Goal: Transaction & Acquisition: Purchase product/service

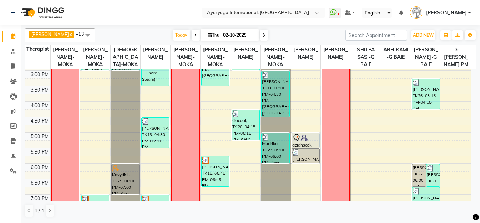
scroll to position [309, 0]
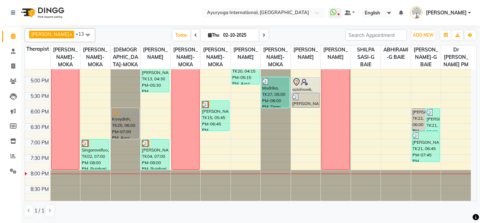
click at [210, 38] on span "[DATE]" at bounding box center [230, 35] width 58 height 12
click at [211, 34] on span "Thu" at bounding box center [213, 34] width 15 height 5
select select "10"
select select "2025"
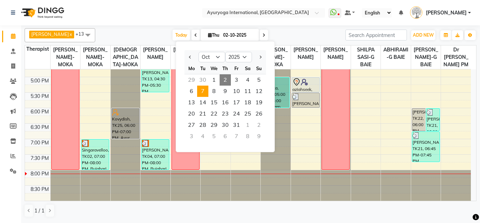
click at [203, 90] on span "7" at bounding box center [202, 90] width 11 height 11
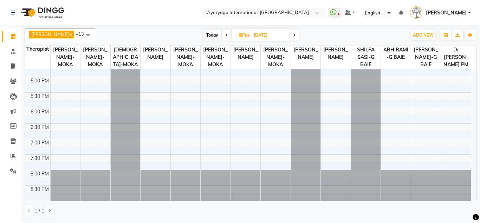
click at [216, 36] on span "Today" at bounding box center [213, 35] width 18 height 11
type input "02-10-2025"
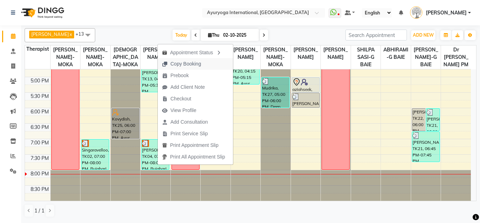
click at [203, 62] on span "Copy Booking" at bounding box center [181, 64] width 47 height 12
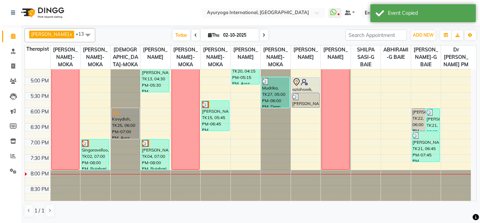
click at [211, 34] on icon at bounding box center [210, 35] width 4 height 5
select select "10"
select select "2025"
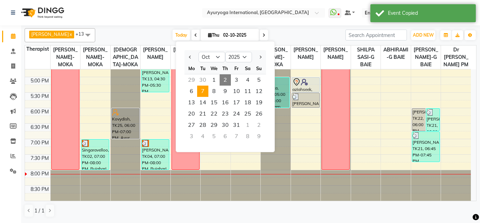
click at [204, 91] on span "7" at bounding box center [202, 90] width 11 height 11
type input "[DATE]"
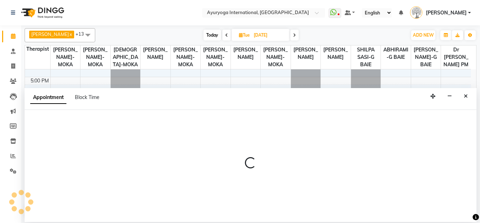
select select "36053"
select select "1125"
select select "tentative"
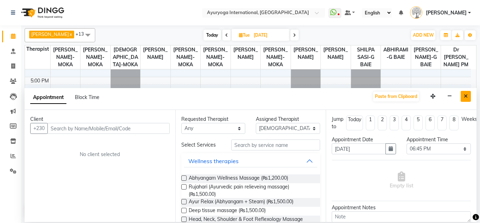
click at [463, 94] on button "Close" at bounding box center [466, 96] width 10 height 11
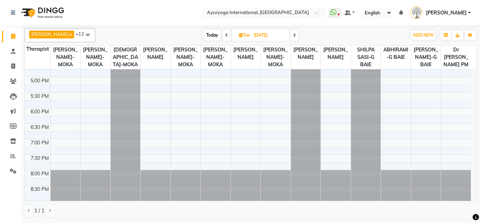
click at [213, 31] on span "Today" at bounding box center [213, 35] width 18 height 11
type input "02-10-2025"
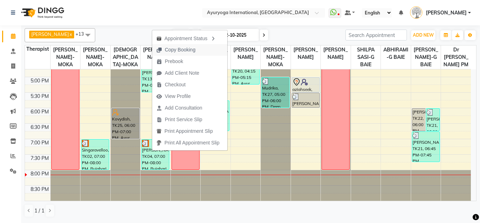
click at [186, 45] on span "Copy Booking" at bounding box center [175, 50] width 47 height 12
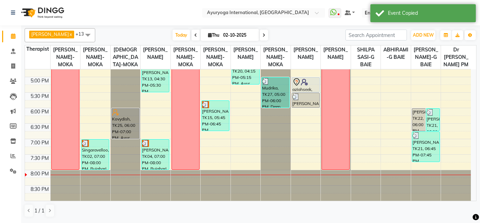
click at [209, 36] on icon at bounding box center [210, 35] width 4 height 5
select select "10"
select select "2025"
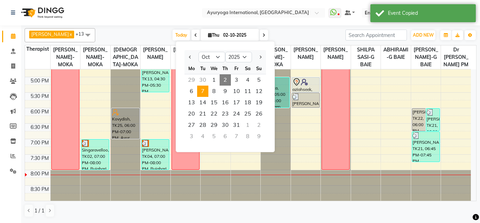
click at [203, 91] on span "7" at bounding box center [202, 90] width 11 height 11
type input "[DATE]"
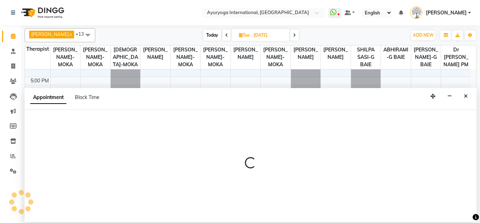
select select "60459"
select select "1140"
select select "tentative"
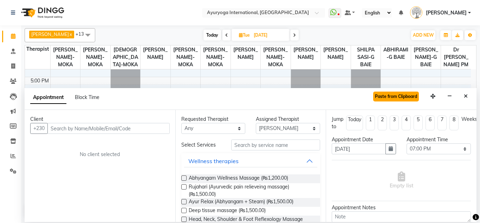
click at [392, 95] on button "Paste from Clipboard" at bounding box center [396, 96] width 46 height 10
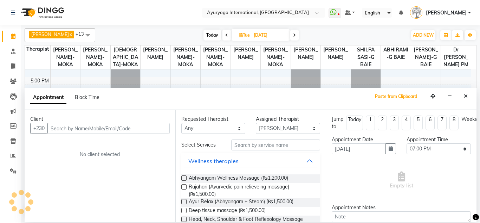
select select
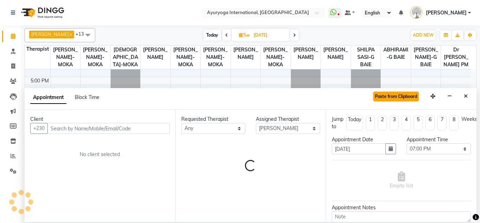
select select "1143"
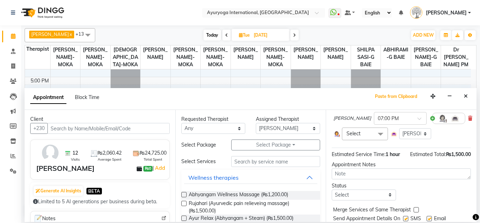
scroll to position [107, 0]
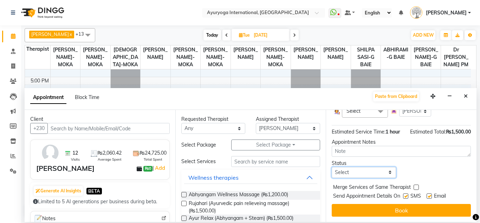
click at [356, 169] on select "Select TENTATIVE CONFIRM UPCOMING" at bounding box center [364, 172] width 64 height 11
select select "tentative"
click at [332, 167] on select "Select TENTATIVE CONFIRM UPCOMING" at bounding box center [364, 172] width 64 height 11
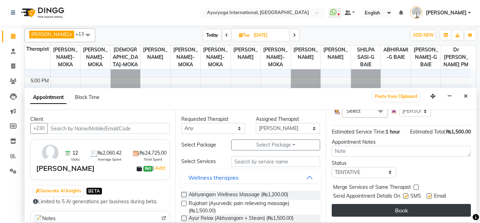
click at [368, 204] on button "Book" at bounding box center [401, 210] width 139 height 13
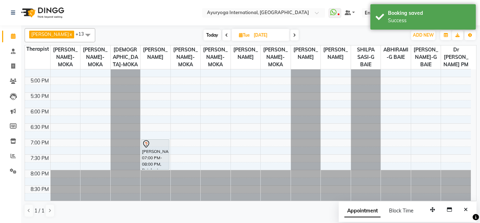
click at [239, 35] on span "Tue" at bounding box center [244, 34] width 14 height 5
select select "10"
select select "2025"
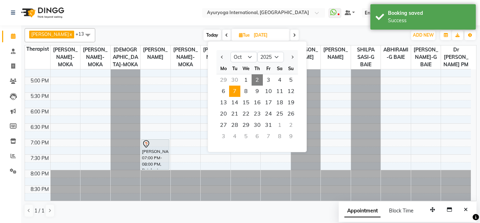
click at [256, 76] on span "2" at bounding box center [257, 79] width 11 height 11
type input "02-10-2025"
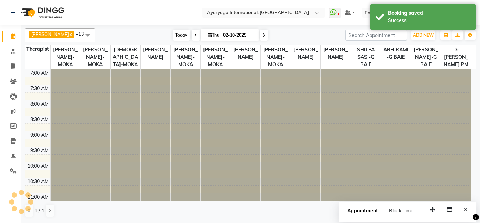
click at [186, 36] on span "Today" at bounding box center [182, 35] width 18 height 11
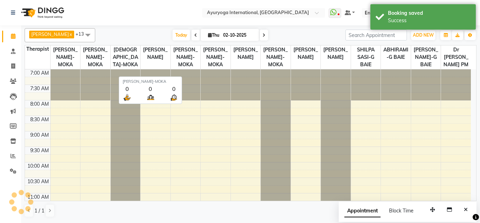
scroll to position [309, 0]
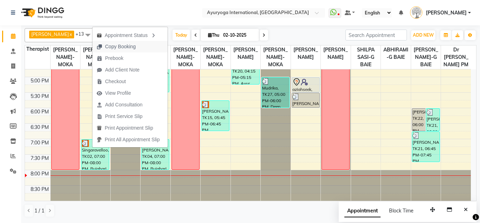
click at [122, 45] on span "Copy Booking" at bounding box center [120, 46] width 31 height 7
type textarea "JTdCJTIydXNlciUyMiUzQSU3QiUyMmlkJTIyJTNBNjk4NTY5MCUyQyUyMmZuYW1lJTIyJTNBJTIyU2l…"
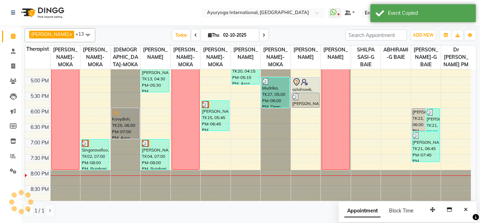
click at [222, 34] on input "02-10-2025" at bounding box center [238, 35] width 35 height 11
select select "10"
select select "2025"
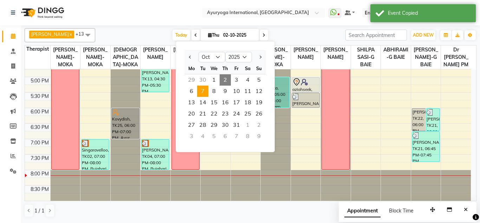
click at [200, 85] on span "7" at bounding box center [202, 90] width 11 height 11
type input "[DATE]"
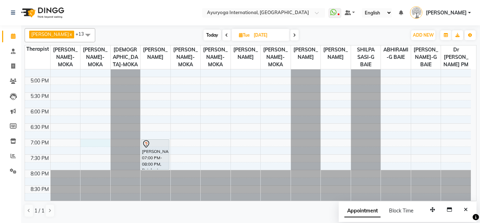
select select "60458"
select select "tentative"
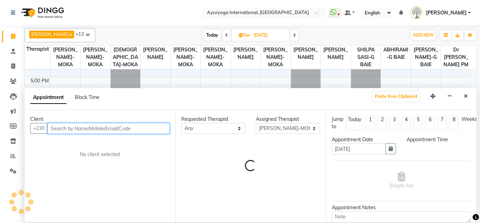
select select "1140"
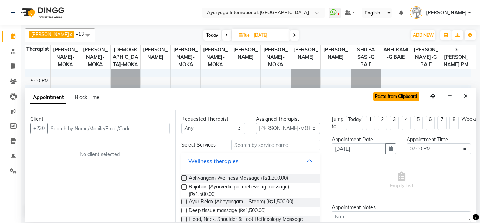
click at [396, 99] on button "Paste from Clipboard" at bounding box center [396, 96] width 46 height 10
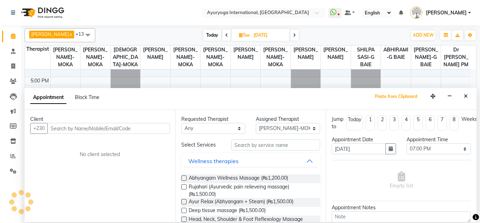
select select
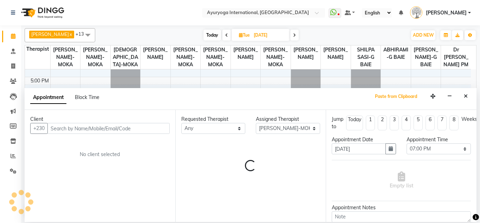
select select "1140"
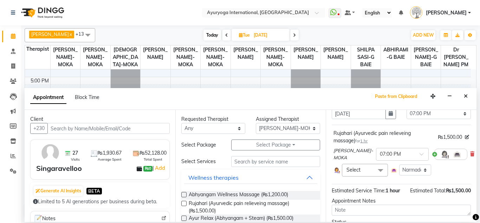
scroll to position [107, 0]
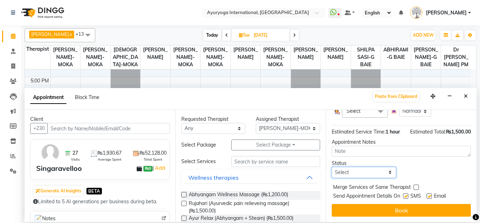
click at [357, 167] on select "Select TENTATIVE CONFIRM UPCOMING" at bounding box center [364, 172] width 64 height 11
click at [332, 167] on select "Select TENTATIVE CONFIRM UPCOMING" at bounding box center [364, 172] width 64 height 11
click at [375, 167] on select "Select TENTATIVE CONFIRM UPCOMING" at bounding box center [364, 172] width 64 height 11
click at [368, 167] on select "Select TENTATIVE CONFIRM UPCOMING" at bounding box center [364, 172] width 64 height 11
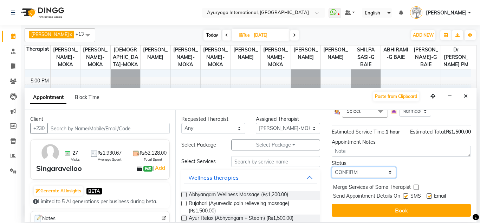
select select "tentative"
click at [332, 167] on select "Select TENTATIVE CONFIRM UPCOMING" at bounding box center [364, 172] width 64 height 11
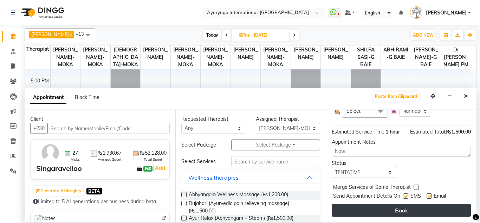
click at [369, 204] on button "Book" at bounding box center [401, 210] width 139 height 13
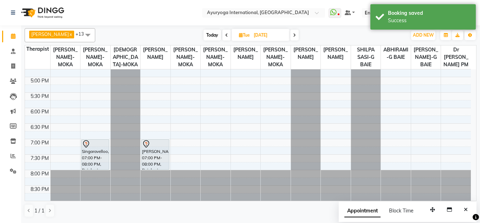
click at [215, 34] on span "Today" at bounding box center [213, 35] width 18 height 11
type input "02-10-2025"
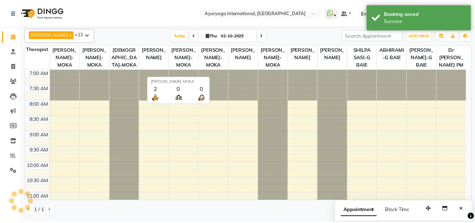
scroll to position [309, 0]
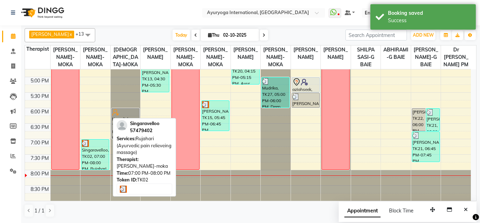
click at [99, 156] on div "Singaravelloo, TK02, 07:00 PM-08:00 PM, Rujahari (Ayurvedic pain relieveing mas…" at bounding box center [95, 154] width 27 height 30
select select "3"
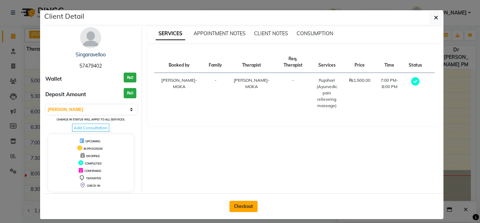
click at [247, 205] on button "Checkout" at bounding box center [244, 205] width 28 height 11
select select "service"
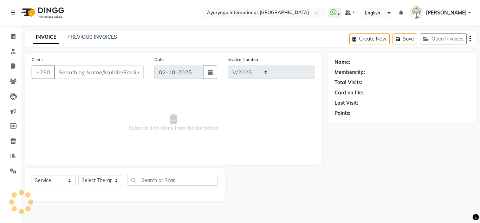
select select "730"
type input "5998"
type input "57479402"
select select "60458"
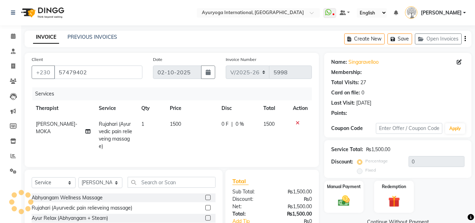
type input "15"
select select "1: Object"
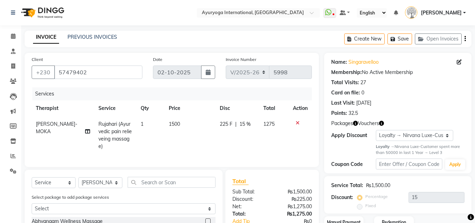
scroll to position [35, 0]
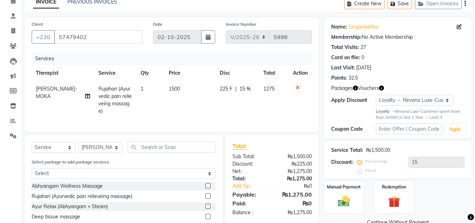
click at [150, 168] on div "Select package to add package services Select ALA CART 12 Sessions - 2025 [GEOG…" at bounding box center [123, 170] width 194 height 24
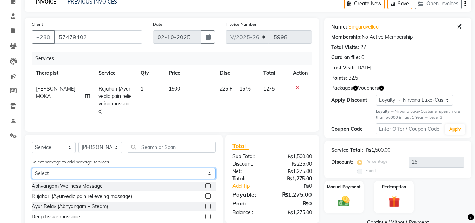
click at [146, 178] on select "Select ALA CART 12 Sessions - 2025 [GEOGRAPHIC_DATA] 10 days package" at bounding box center [124, 173] width 184 height 11
select select "1: Object"
click at [32, 173] on select "Select ALA CART 12 Sessions - 2025 [GEOGRAPHIC_DATA] 10 days package" at bounding box center [124, 173] width 184 height 11
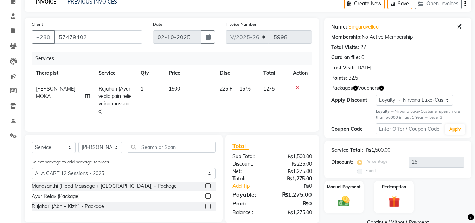
click at [207, 188] on label at bounding box center [207, 185] width 5 height 5
click at [207, 188] on input "checkbox" at bounding box center [207, 185] width 5 height 5
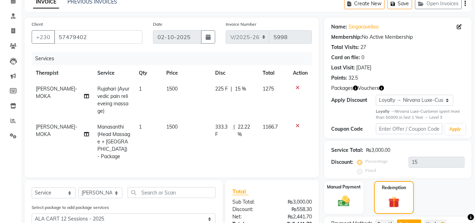
checkbox input "false"
click at [298, 88] on icon at bounding box center [298, 87] width 4 height 5
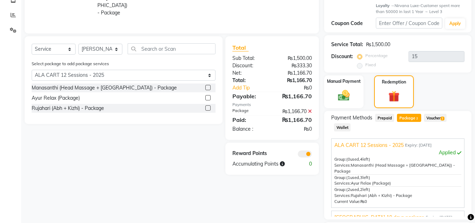
scroll to position [70, 0]
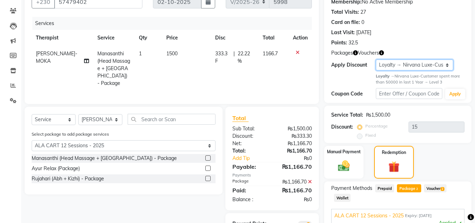
click at [391, 66] on select "Select Loyalty → Nirvana Luxe-Customer spent more than 50000 in last 1 Year → L…" at bounding box center [415, 64] width 78 height 11
click at [376, 59] on select "Select Loyalty → Nirvana Luxe-Customer spent more than 50000 in last 1 Year → L…" at bounding box center [415, 64] width 78 height 11
click at [392, 67] on select "Select Loyalty → Nirvana Luxe-Customer spent more than 50000 in last 1 Year → L…" at bounding box center [415, 64] width 78 height 11
select select "0:"
click at [376, 59] on select "Select Loyalty → Nirvana Luxe-Customer spent more than 50000 in last 1 Year → L…" at bounding box center [415, 64] width 78 height 11
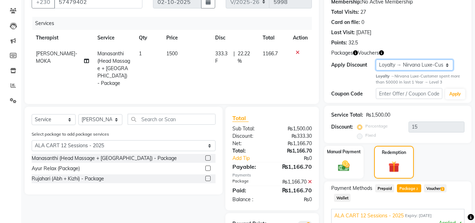
type input "0"
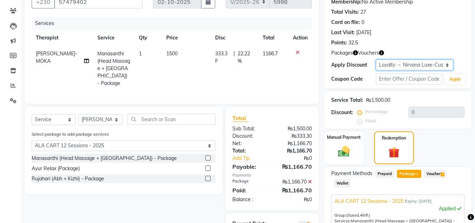
scroll to position [176, 0]
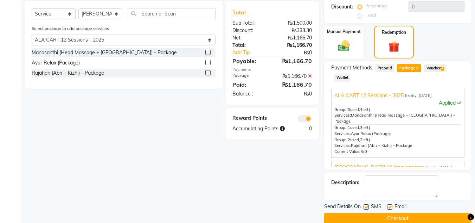
click at [379, 218] on button "Checkout" at bounding box center [397, 218] width 147 height 11
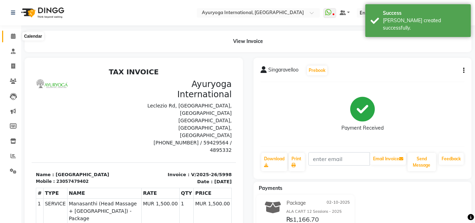
click at [13, 38] on icon at bounding box center [13, 35] width 5 height 5
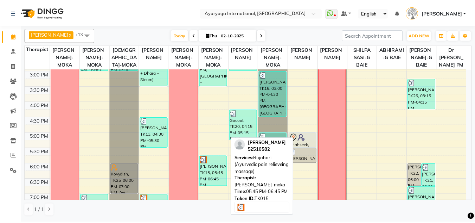
scroll to position [309, 0]
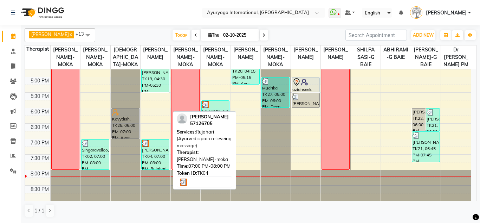
click at [154, 159] on div "[PERSON_NAME], TK04, 07:00 PM-08:00 PM, Rujahari (Ayurvedic pain relieveing mas…" at bounding box center [155, 154] width 27 height 30
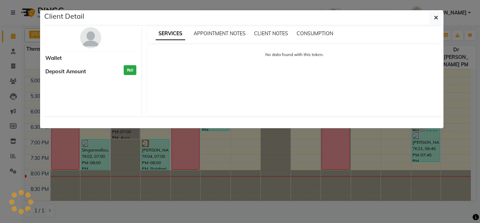
select select "3"
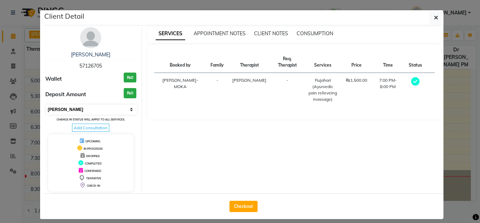
click at [121, 109] on select "Select MARK DONE UPCOMING" at bounding box center [91, 109] width 91 height 10
click at [245, 204] on button "Checkout" at bounding box center [244, 205] width 28 height 11
select select "service"
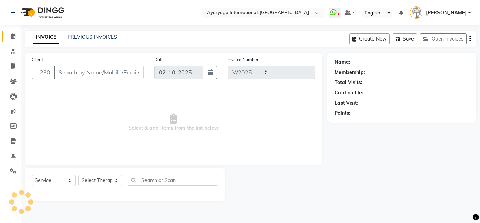
select select "730"
type input "5999"
type input "57126705"
select select "60459"
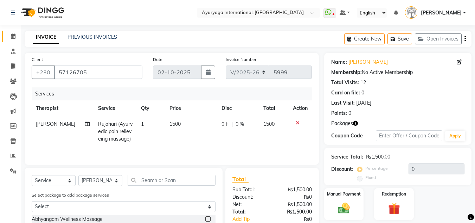
scroll to position [70, 0]
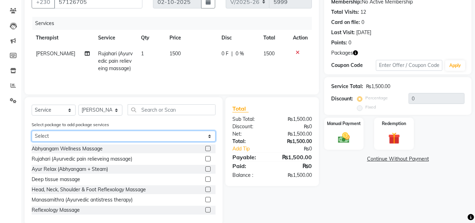
click at [179, 141] on select "Select ALA CART 12 Sessions - 2025" at bounding box center [124, 135] width 184 height 11
select select "1: Object"
click at [32, 141] on select "Select ALA CART 12 Sessions - 2025" at bounding box center [124, 135] width 184 height 11
drag, startPoint x: 175, startPoint y: 148, endPoint x: 253, endPoint y: 184, distance: 86.2
click at [169, 141] on select "Select ALA CART 12 Sessions - 2025" at bounding box center [124, 135] width 184 height 11
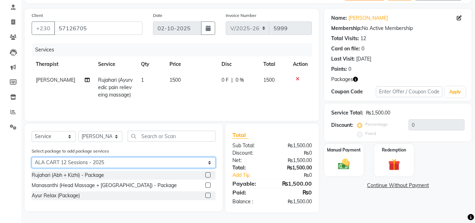
scroll to position [51, 0]
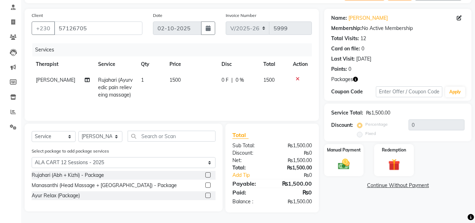
click at [210, 194] on label at bounding box center [207, 194] width 5 height 5
click at [210, 194] on input "checkbox" at bounding box center [207, 195] width 5 height 5
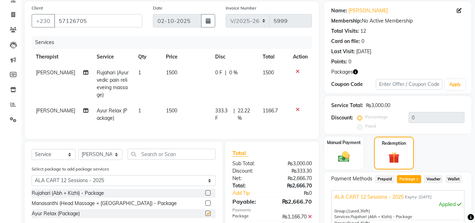
checkbox input "false"
click at [297, 72] on icon at bounding box center [298, 71] width 4 height 5
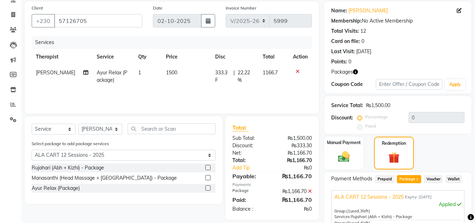
scroll to position [149, 0]
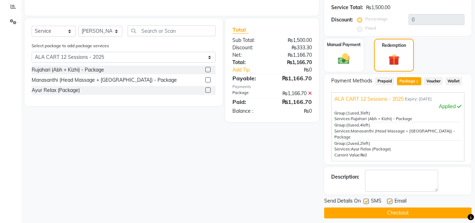
click at [372, 207] on button "Checkout" at bounding box center [397, 212] width 147 height 11
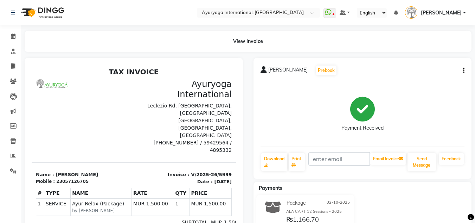
select select "service"
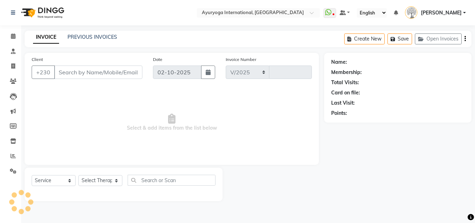
select select "730"
type input "6000"
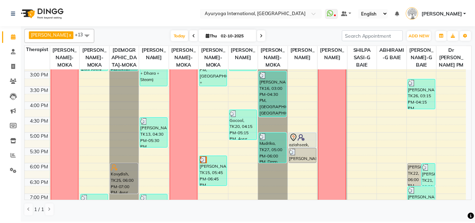
scroll to position [309, 0]
